Goal: Information Seeking & Learning: Learn about a topic

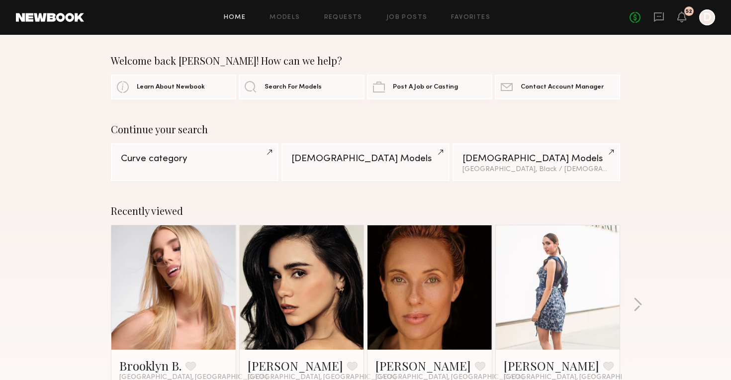
click at [664, 12] on div "No fees up to $5,000 52 D" at bounding box center [672, 17] width 86 height 16
click at [660, 17] on icon at bounding box center [658, 16] width 11 height 11
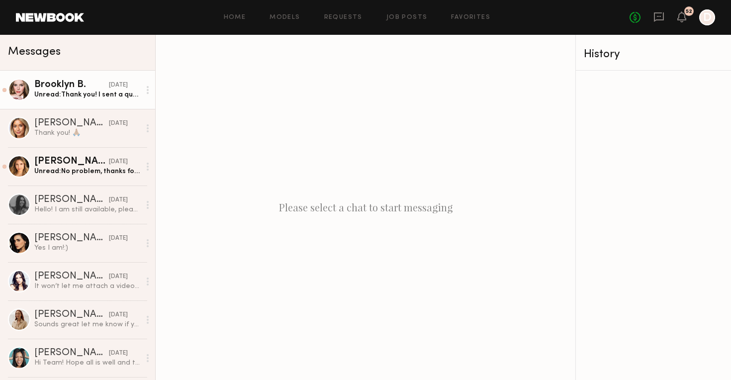
click at [118, 101] on link "Brooklyn B. yesterday Unread: Thank you! I sent a question via email" at bounding box center [77, 90] width 155 height 38
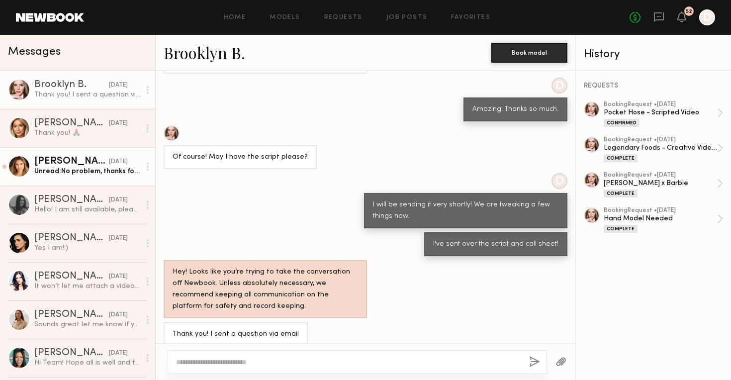
click at [119, 174] on div "Unread: No problem, thanks for letting me know. Sounds great! Would love to be …" at bounding box center [87, 171] width 106 height 9
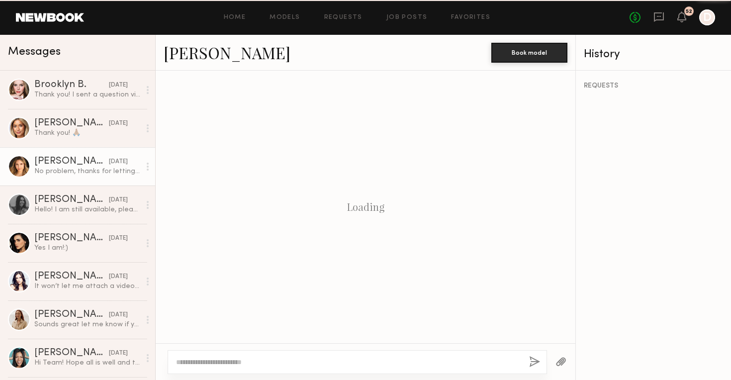
scroll to position [790, 0]
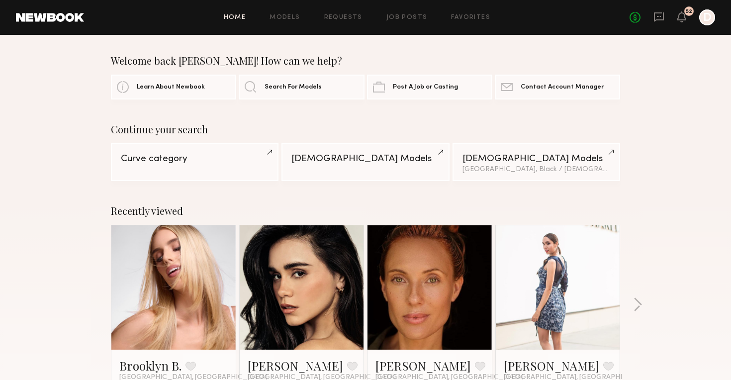
click at [665, 18] on div "No fees up to $5,000 52 D" at bounding box center [672, 17] width 86 height 16
click at [658, 18] on icon at bounding box center [658, 16] width 11 height 11
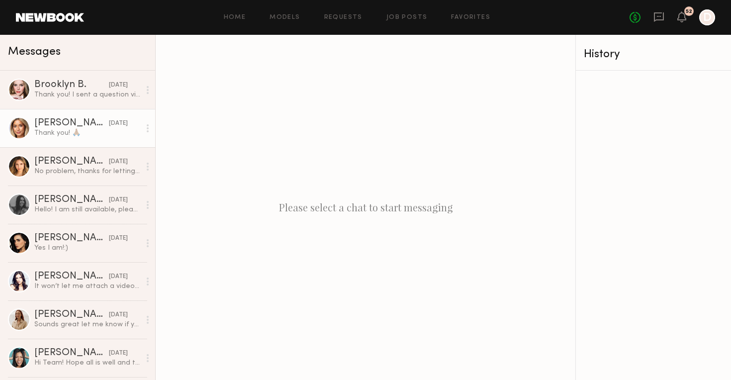
click at [103, 136] on div "Thank you! 🙏🏽" at bounding box center [87, 132] width 106 height 9
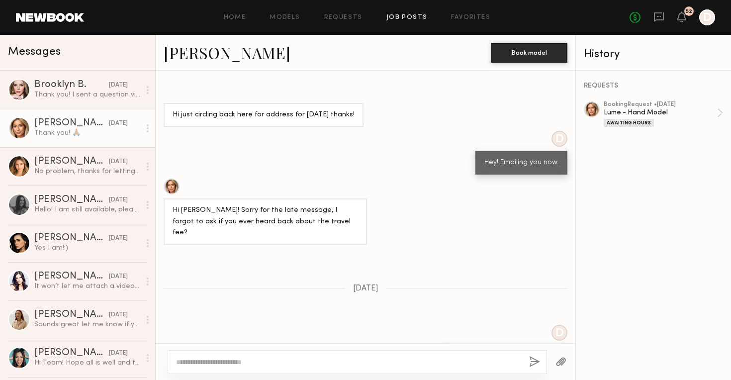
click at [421, 20] on link "Job Posts" at bounding box center [406, 17] width 41 height 6
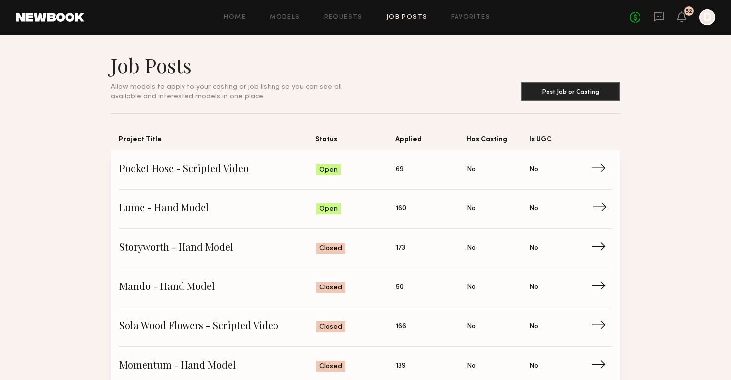
click at [279, 209] on span "Lume - Hand Model" at bounding box center [217, 208] width 197 height 15
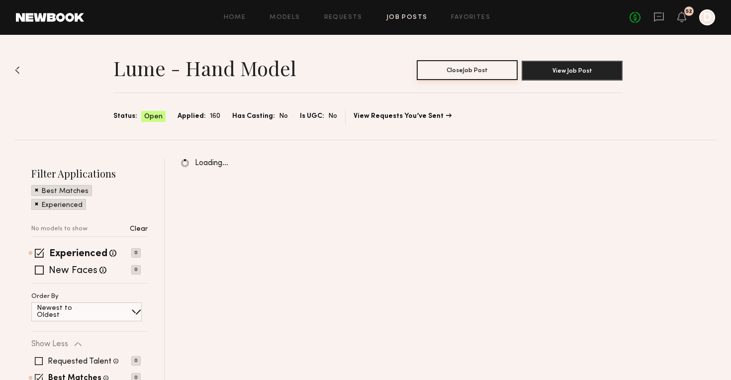
click at [440, 67] on button "Close Job Post" at bounding box center [467, 70] width 101 height 20
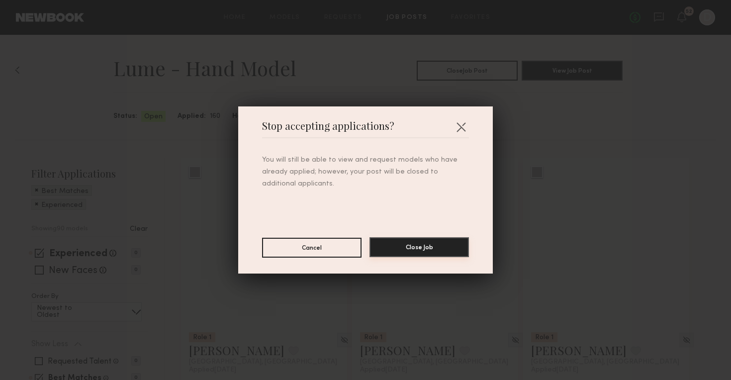
click at [402, 244] on button "Close Job" at bounding box center [418, 247] width 99 height 20
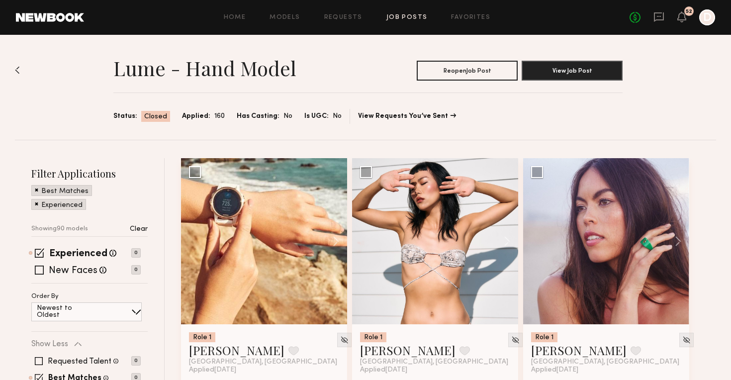
click at [402, 16] on link "Job Posts" at bounding box center [406, 17] width 41 height 6
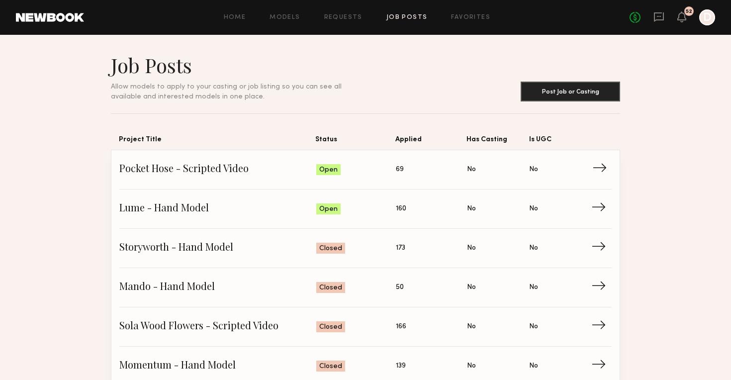
click at [289, 171] on span "Pocket Hose - Scripted Video" at bounding box center [217, 169] width 197 height 15
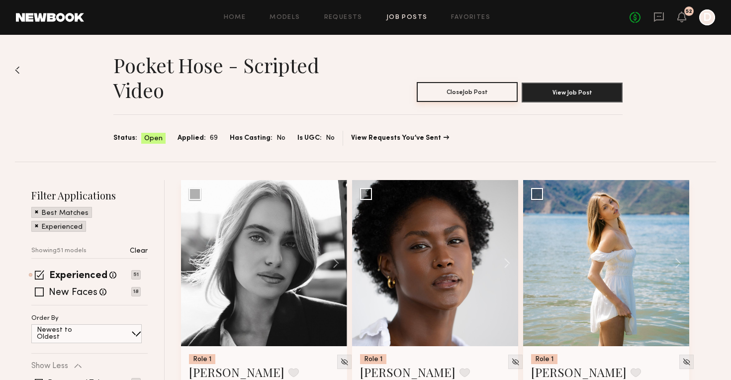
click at [451, 96] on button "Close Job Post" at bounding box center [467, 92] width 101 height 20
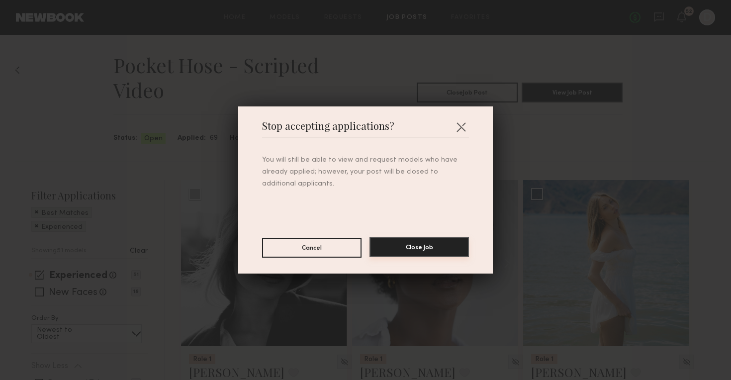
click at [414, 248] on button "Close Job" at bounding box center [418, 247] width 99 height 20
